Goal: Information Seeking & Learning: Learn about a topic

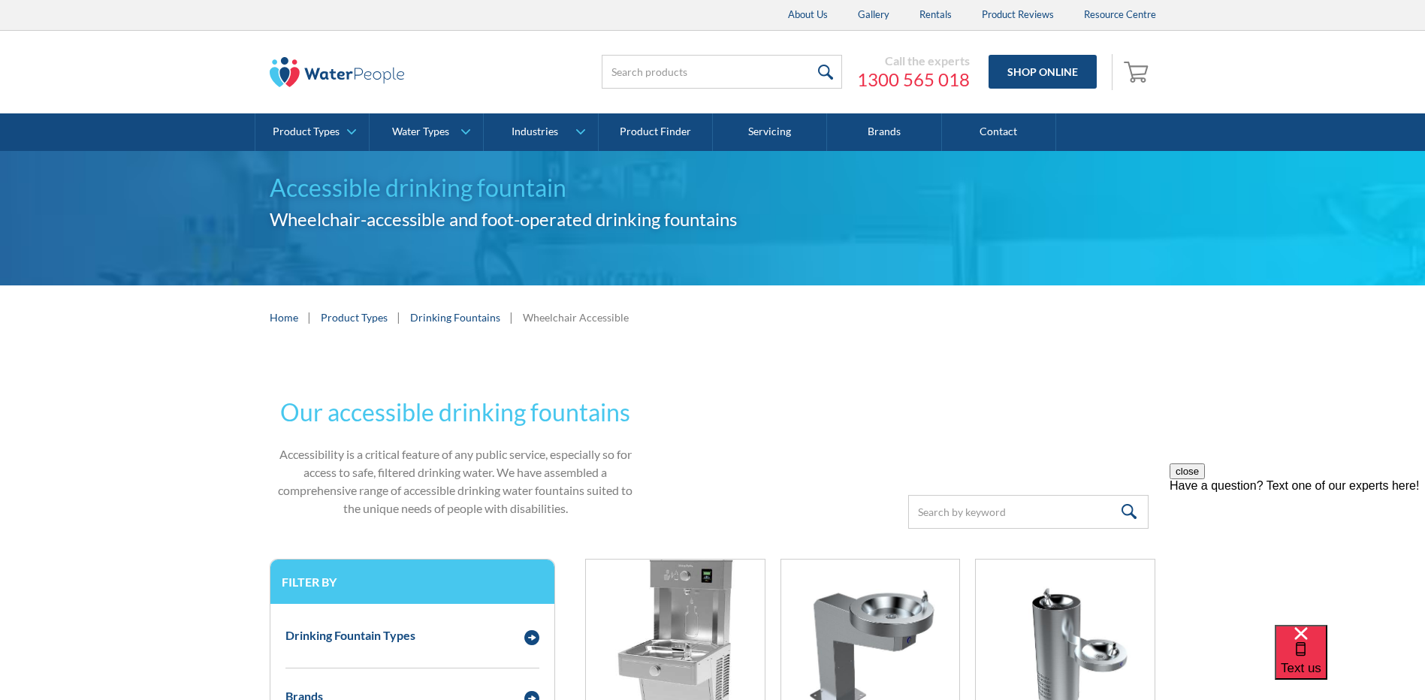
click at [572, 318] on div "Wheelchair Accessible" at bounding box center [576, 317] width 106 height 16
click at [451, 413] on h2 "Our accessible drinking fountains" at bounding box center [456, 412] width 372 height 36
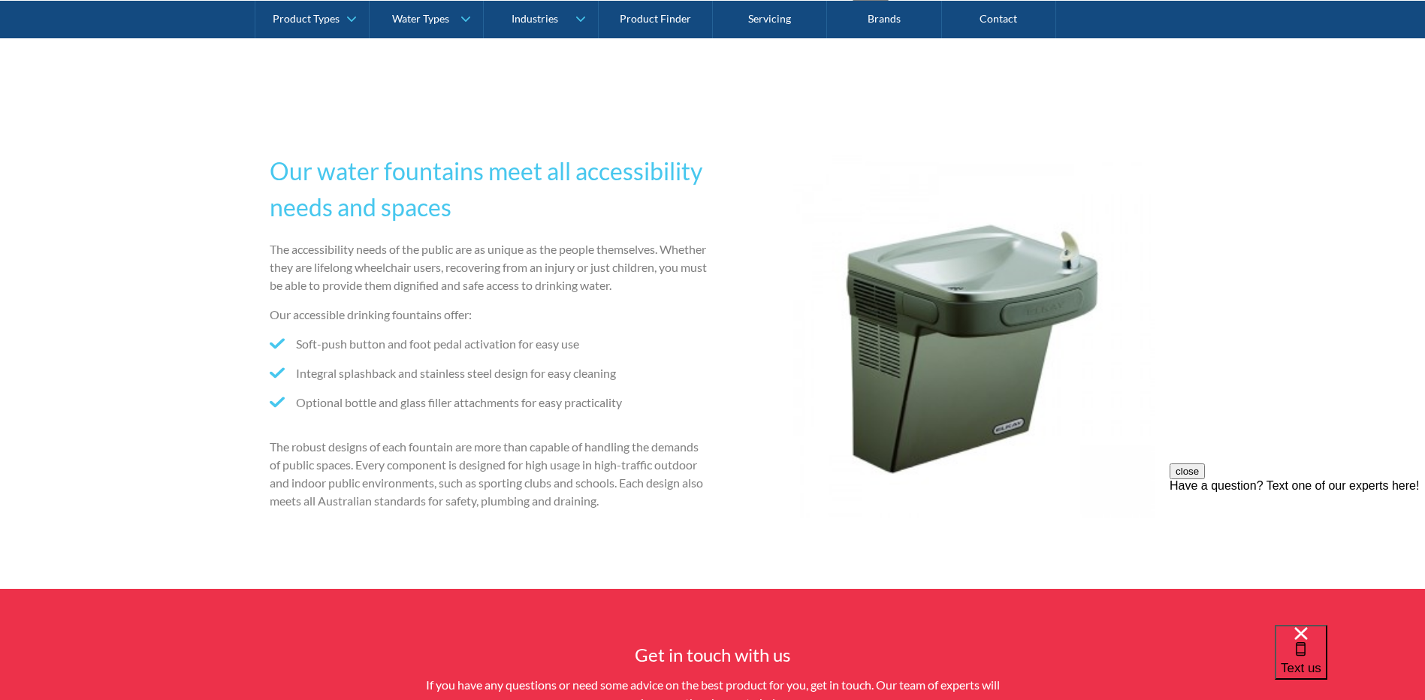
scroll to position [1727, 0]
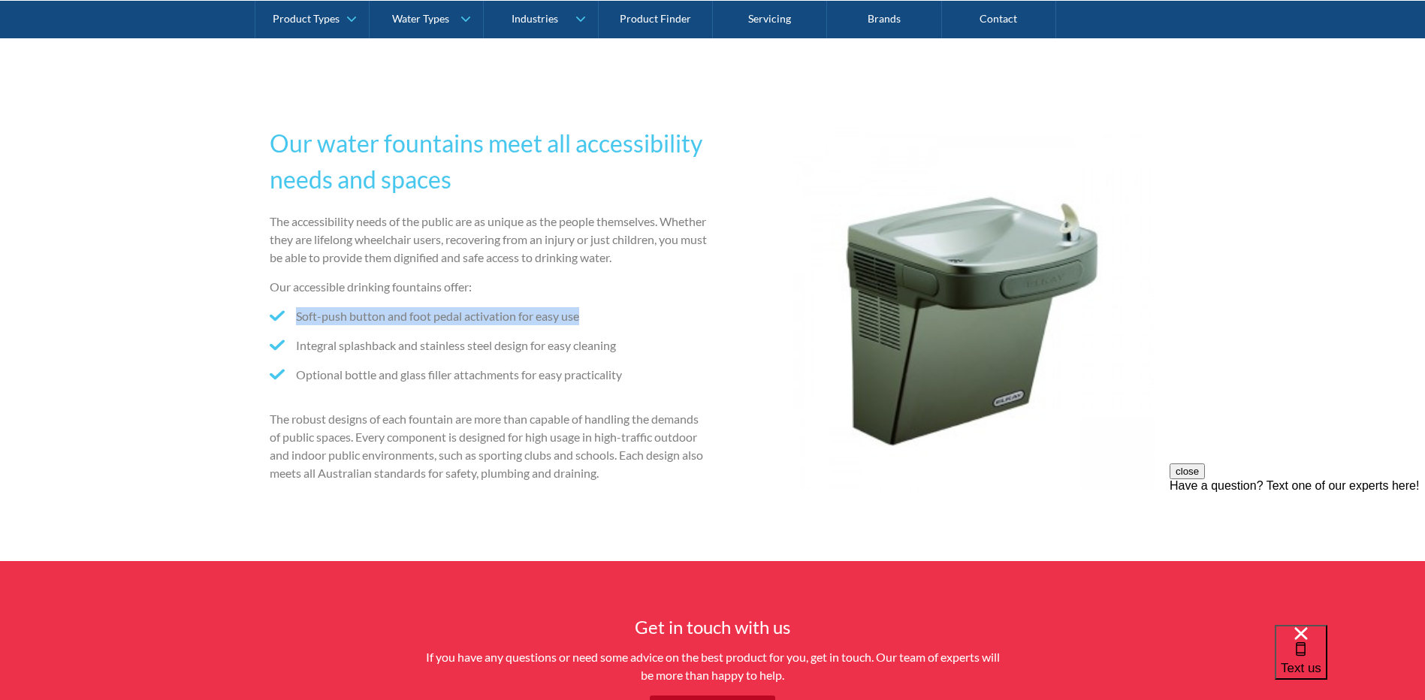
drag, startPoint x: 294, startPoint y: 337, endPoint x: 605, endPoint y: 326, distance: 310.4
click at [605, 325] on li "Soft-push button and foot pedal activation for easy use" at bounding box center [488, 316] width 437 height 18
click at [294, 384] on li "Optional bottle and glass filler attachments for easy practicality" at bounding box center [488, 375] width 437 height 18
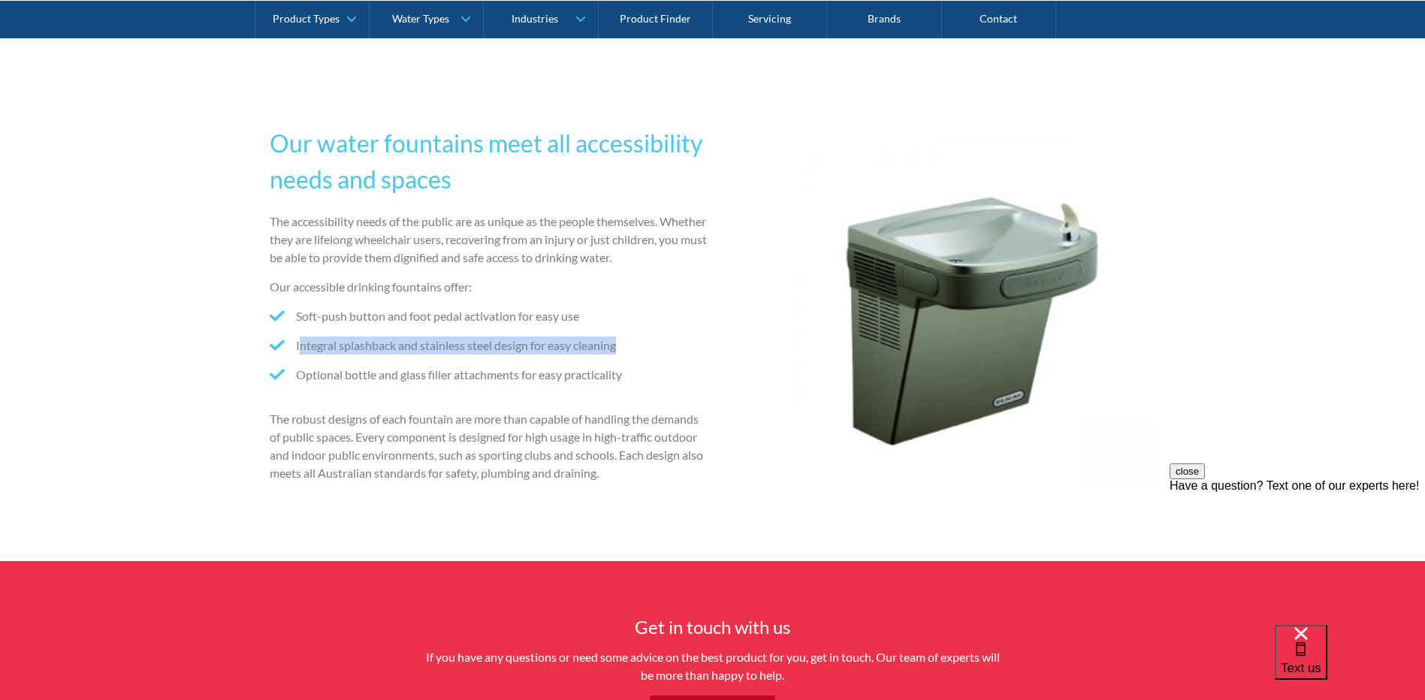
drag, startPoint x: 297, startPoint y: 368, endPoint x: 633, endPoint y: 353, distance: 336.0
click at [633, 353] on ul "Soft-push button and foot pedal activation for easy use Integral splashback and…" at bounding box center [488, 351] width 437 height 88
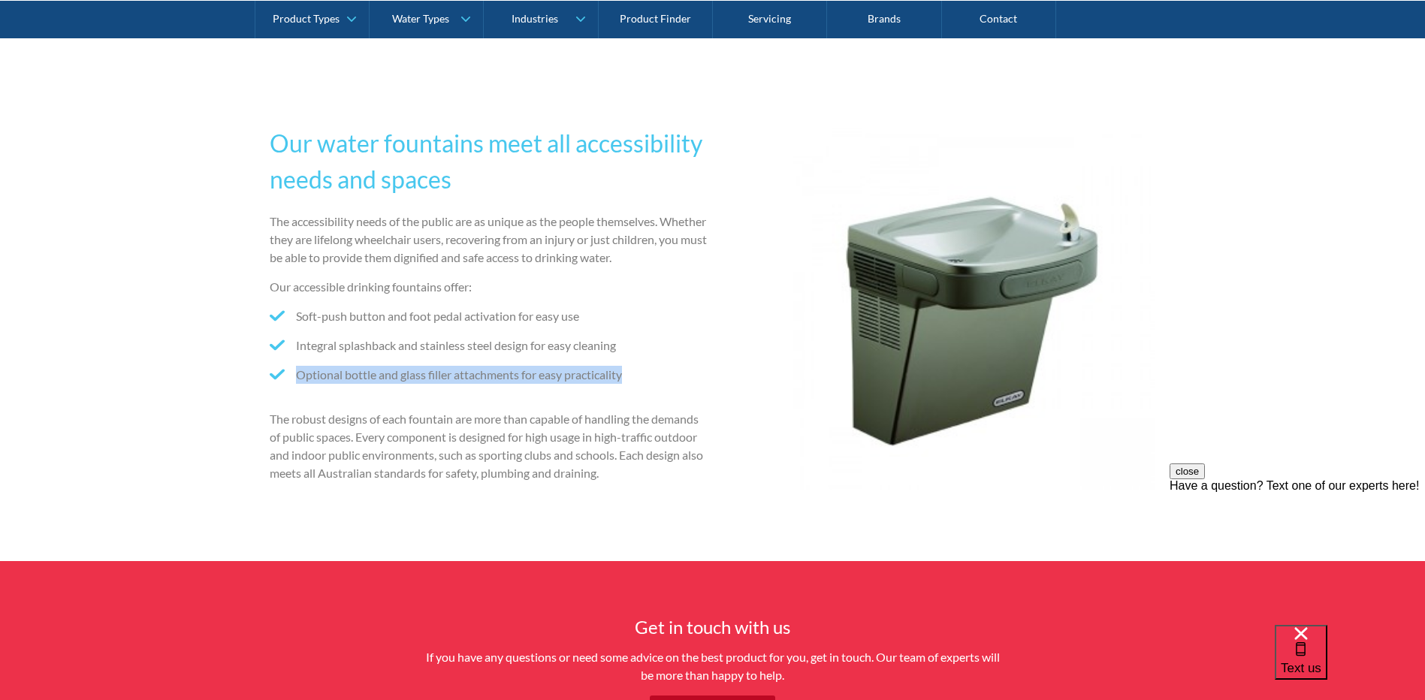
drag, startPoint x: 279, startPoint y: 392, endPoint x: 697, endPoint y: 390, distance: 418.3
click at [697, 384] on li "Optional bottle and glass filler attachments for easy practicality" at bounding box center [488, 375] width 437 height 18
drag, startPoint x: 697, startPoint y: 390, endPoint x: 608, endPoint y: 490, distance: 134.6
click at [608, 482] on p "The robust designs of each fountain are more than capable of handling the deman…" at bounding box center [488, 446] width 437 height 72
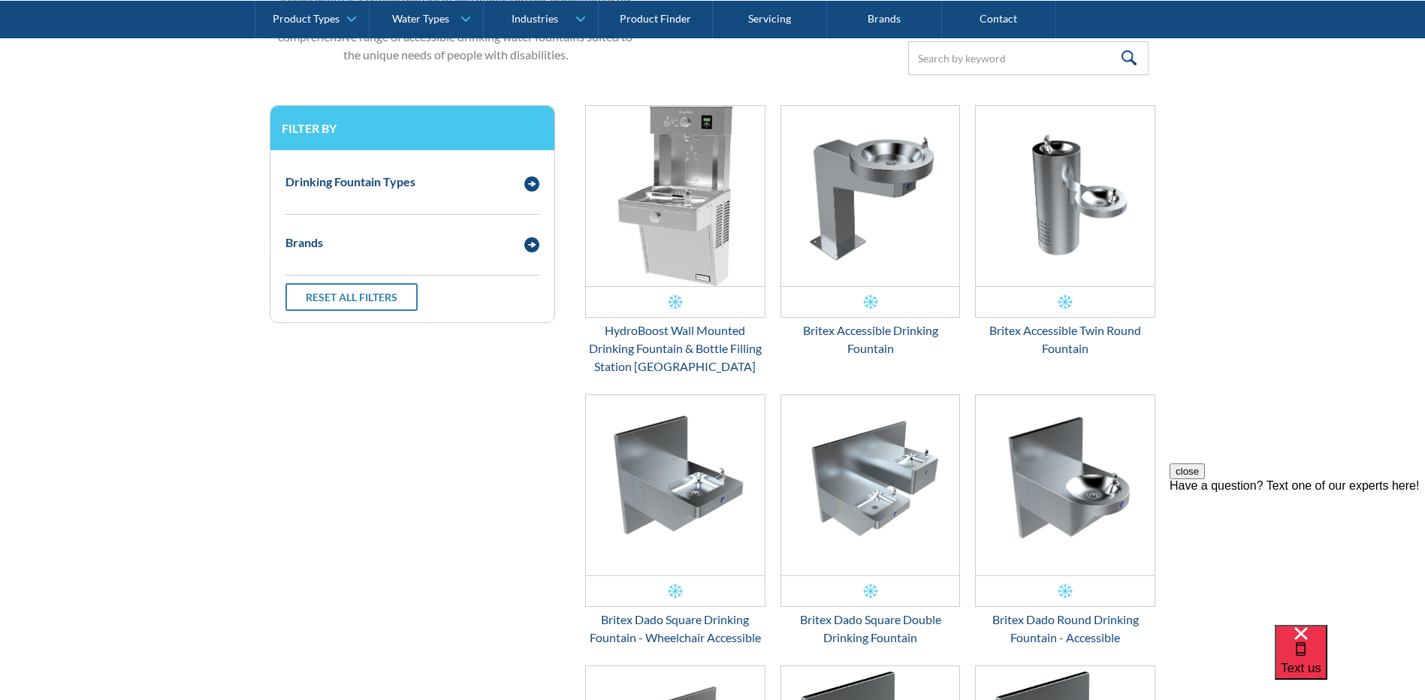
scroll to position [451, 0]
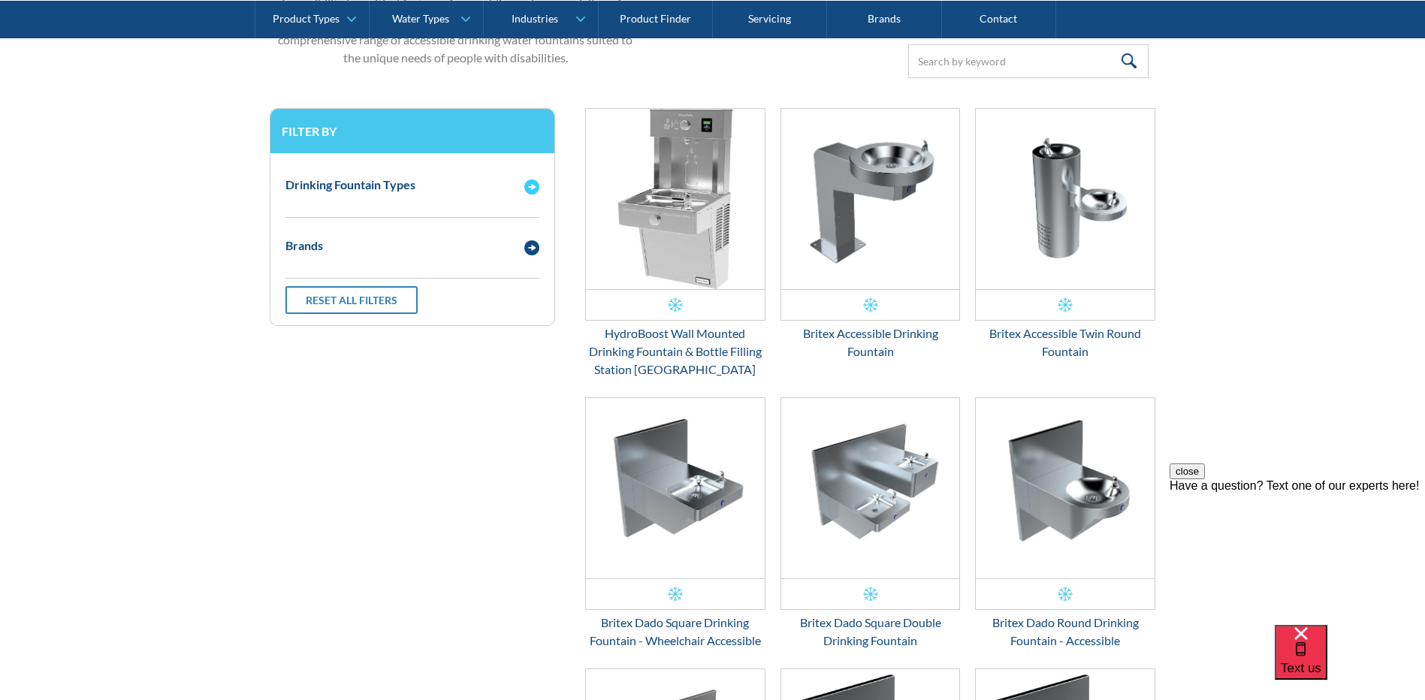
click at [434, 183] on div "Drinking Fountain Types" at bounding box center [397, 185] width 239 height 19
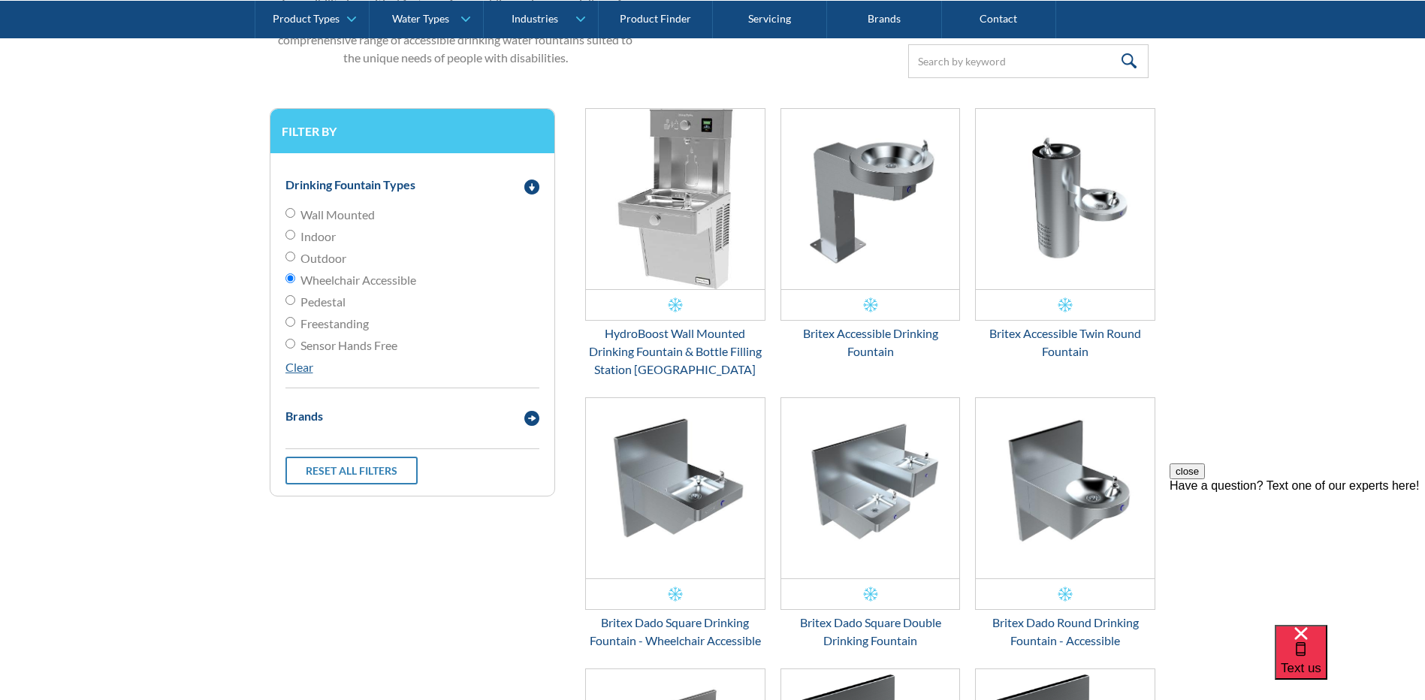
click at [335, 240] on span "Indoor" at bounding box center [317, 237] width 35 height 18
click at [295, 240] on input "Indoor" at bounding box center [290, 235] width 10 height 10
radio input "true"
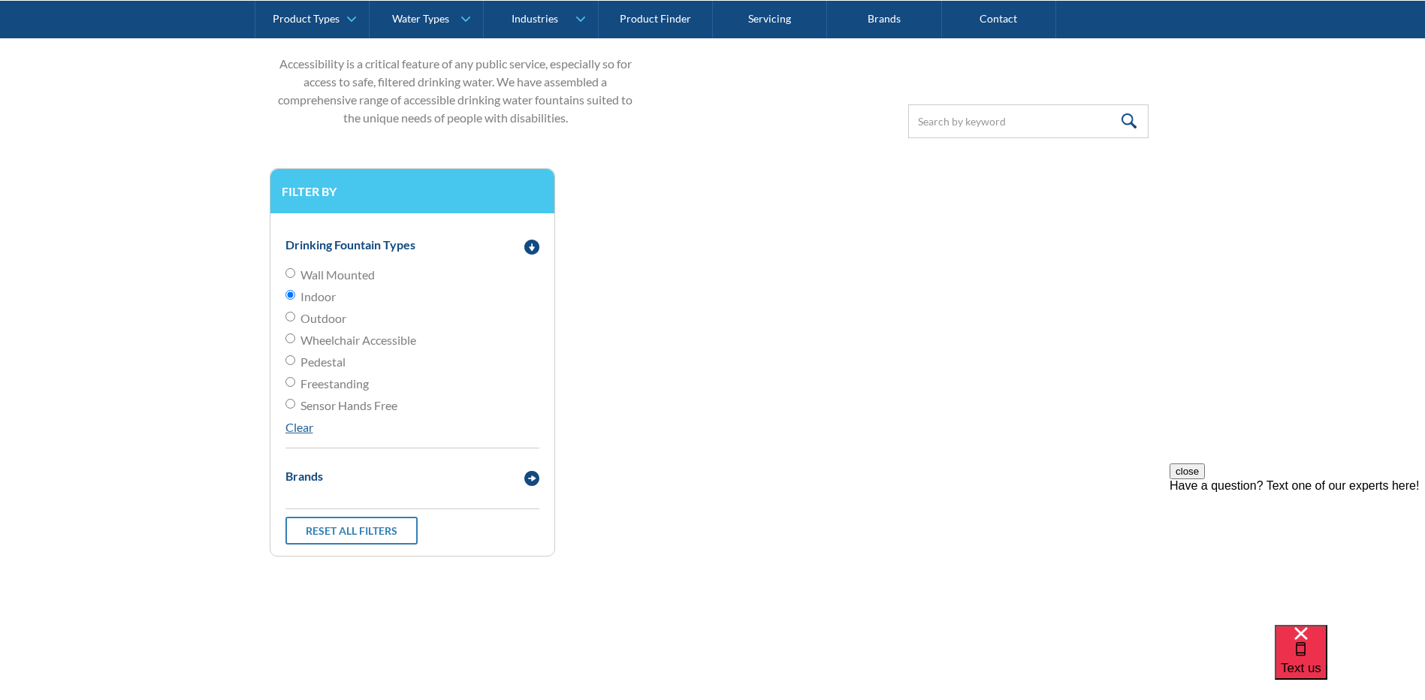
scroll to position [379, 0]
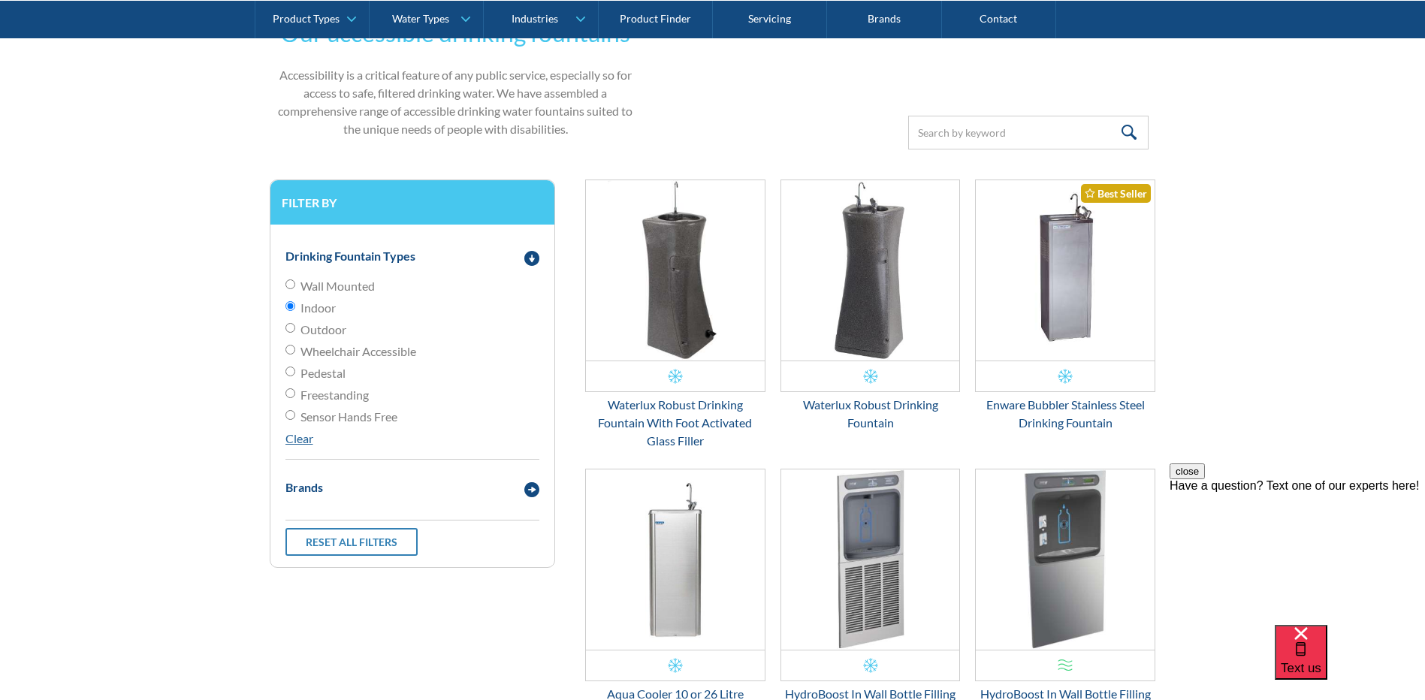
click at [356, 345] on span "Wheelchair Accessible" at bounding box center [358, 351] width 116 height 18
click at [295, 345] on input "Wheelchair Accessible" at bounding box center [290, 350] width 10 height 10
radio input "true"
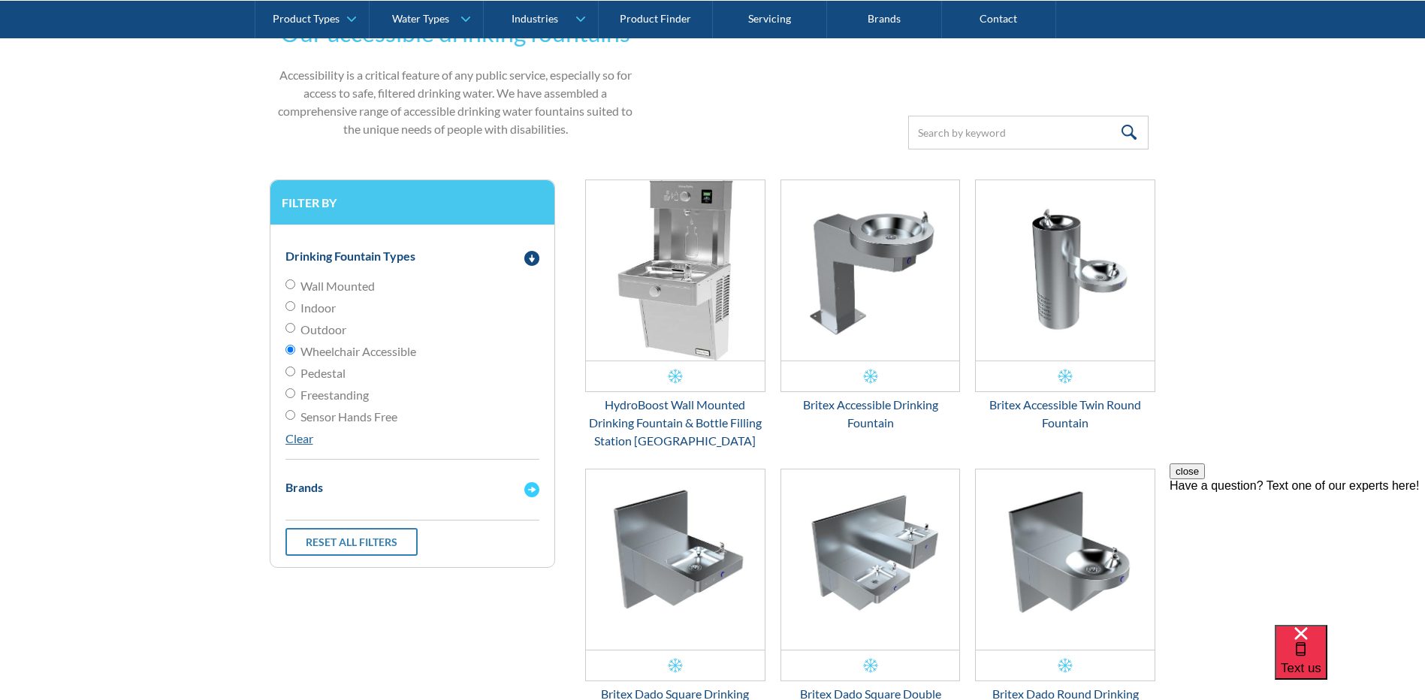
click at [318, 490] on div "Brands" at bounding box center [304, 487] width 38 height 18
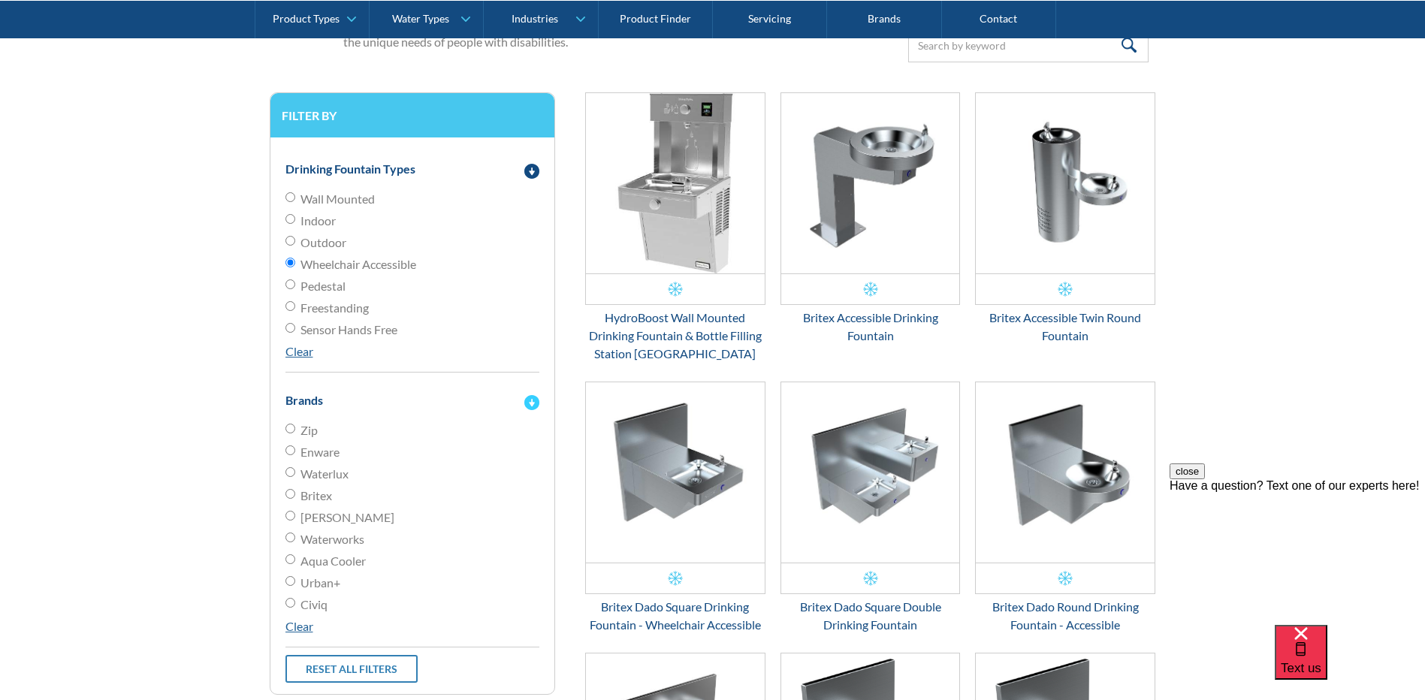
scroll to position [605, 0]
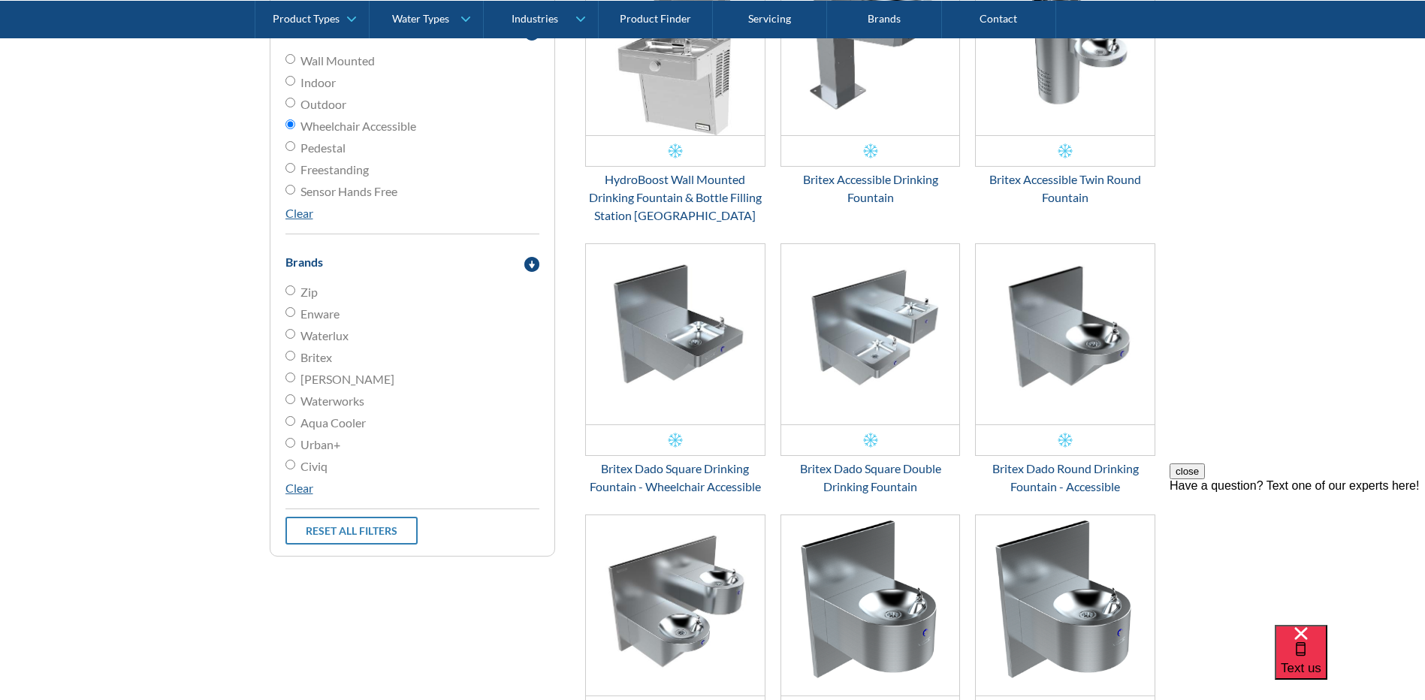
click at [1304, 424] on form "Our accessible drinking fountains Accessibility is a critical feature of any pu…" at bounding box center [712, 453] width 1395 height 1357
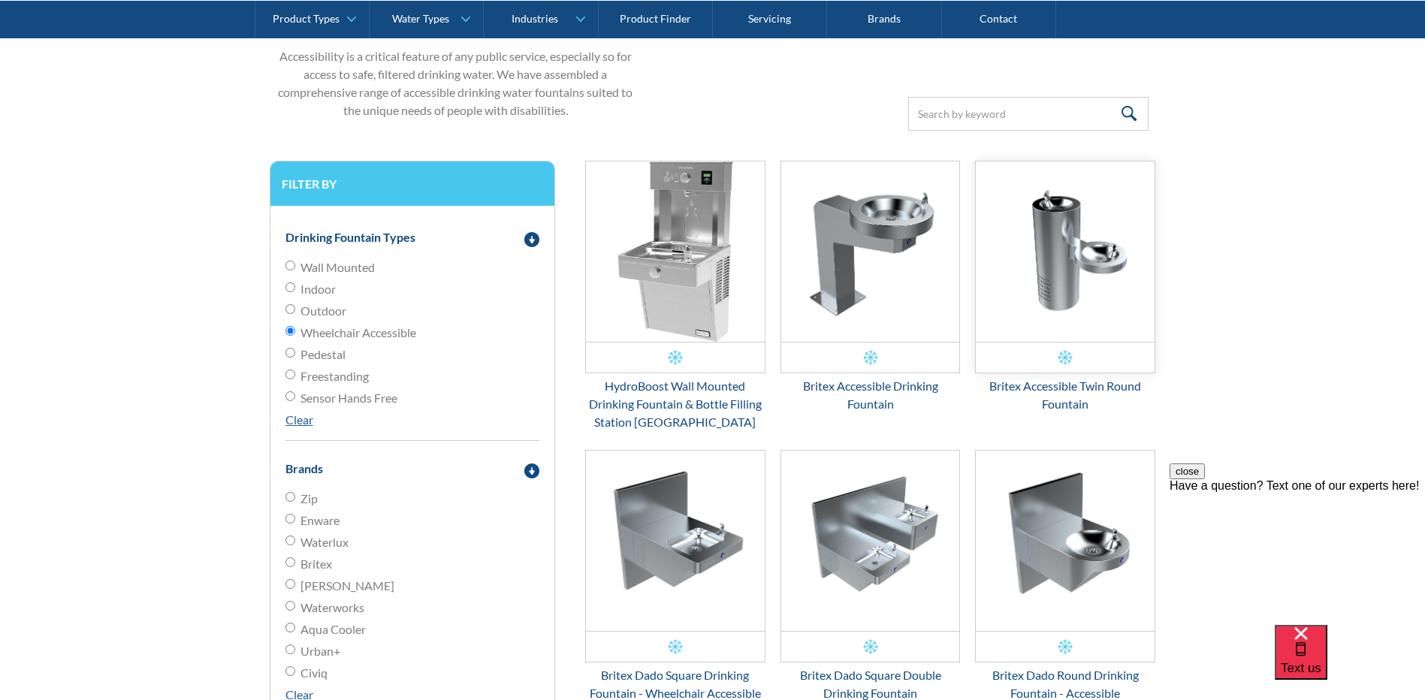
scroll to position [229, 0]
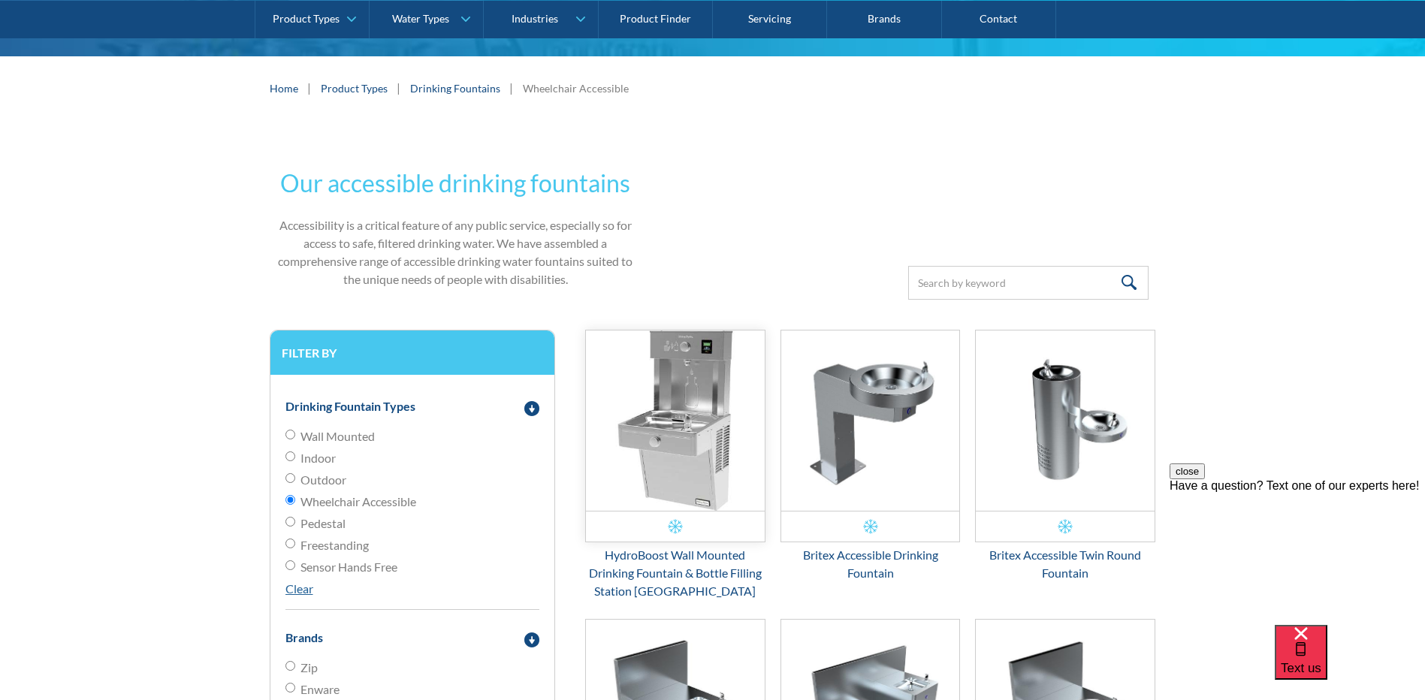
click at [674, 451] on img "Email Form 3" at bounding box center [675, 420] width 179 height 180
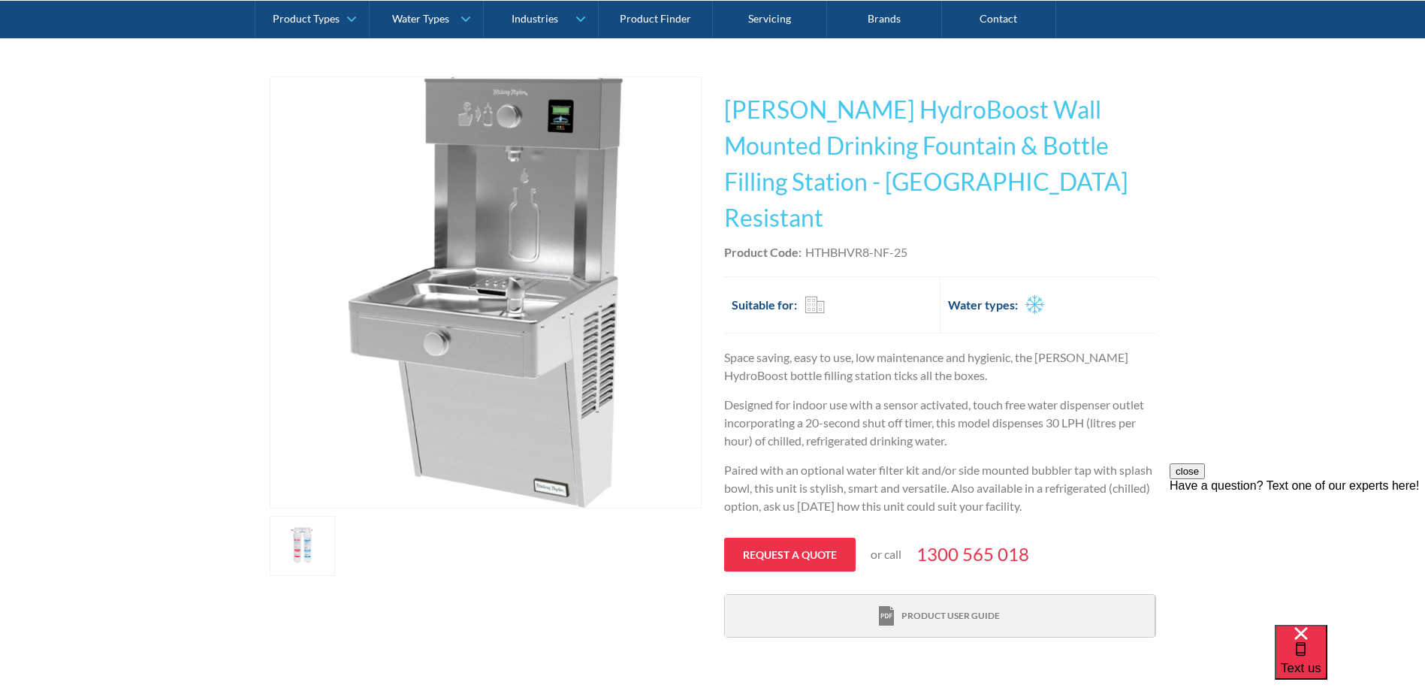
click at [972, 606] on div "Product user guide" at bounding box center [939, 616] width 121 height 20
